Goal: Task Accomplishment & Management: Manage account settings

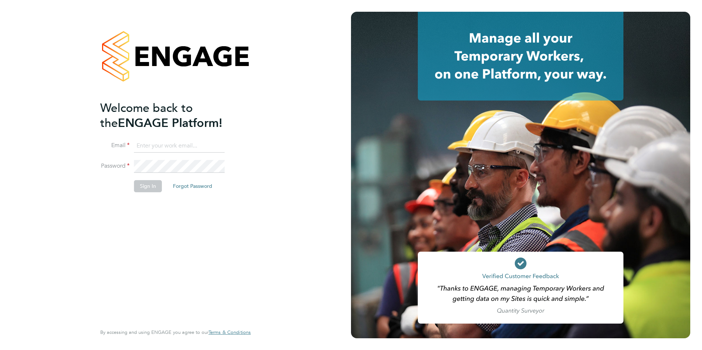
type input "Nicola.lawrence@tfrecruitment.co.uk"
click at [143, 184] on button "Sign In" at bounding box center [148, 186] width 28 height 12
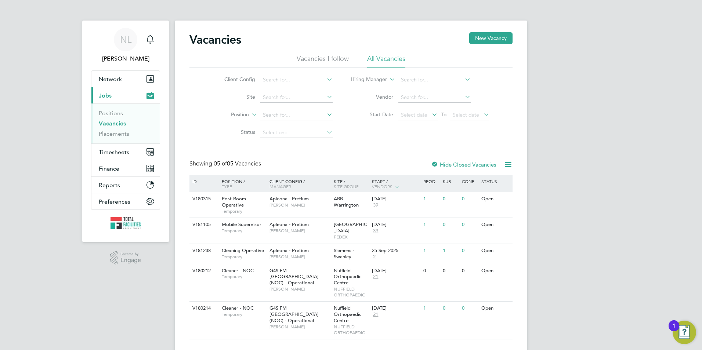
scroll to position [10, 0]
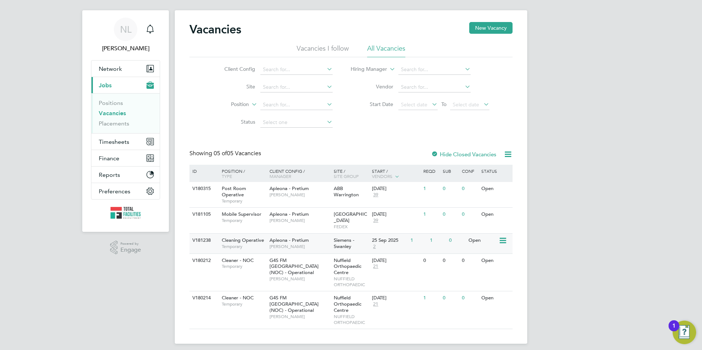
click at [399, 238] on div "25 Sep 2025" at bounding box center [389, 241] width 35 height 6
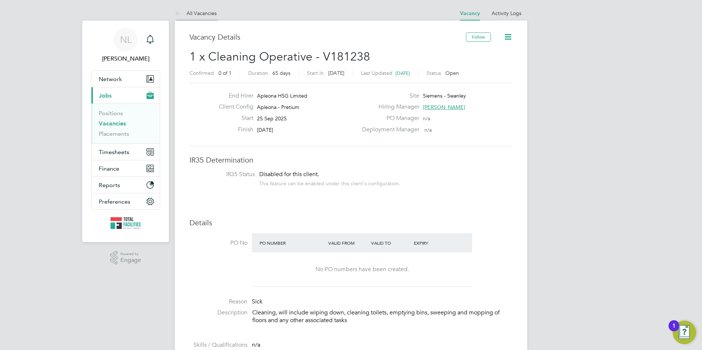
click at [190, 10] on link "All Vacancies" at bounding box center [196, 13] width 42 height 7
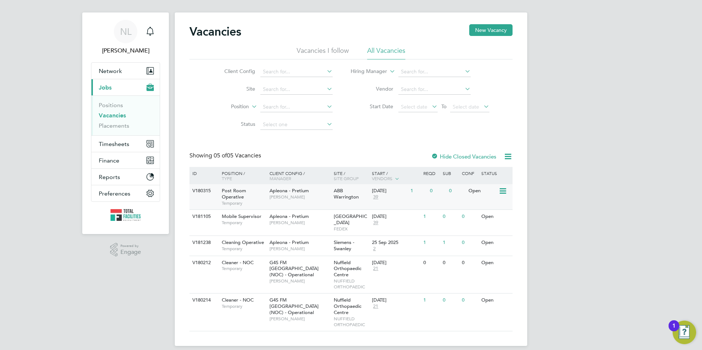
scroll to position [10, 0]
